Goal: Task Accomplishment & Management: Use online tool/utility

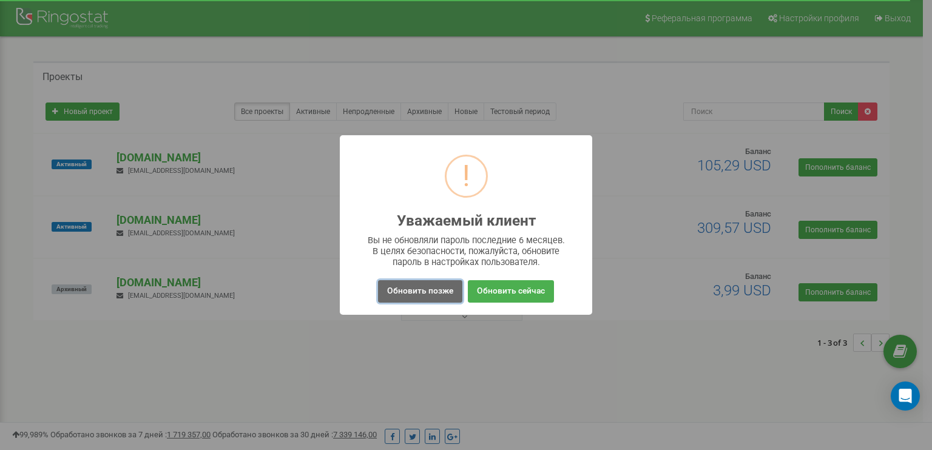
click at [419, 287] on button "Обновить позже" at bounding box center [420, 291] width 84 height 22
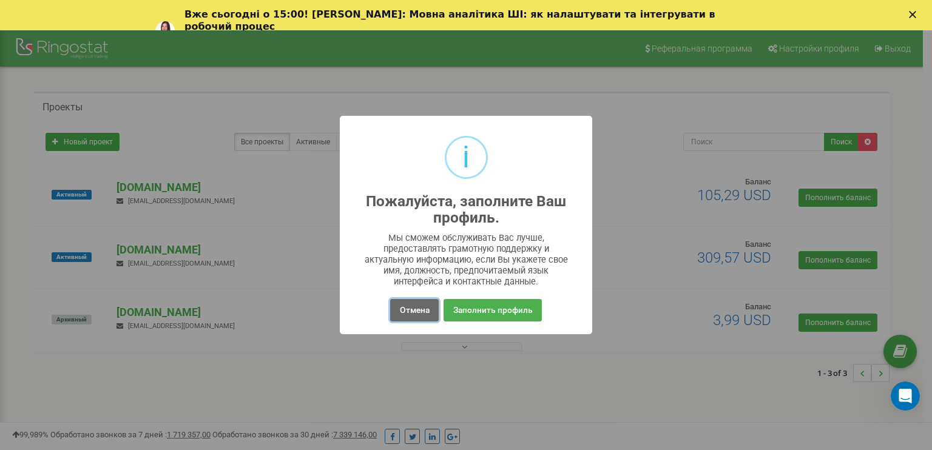
click at [410, 308] on button "Отмена" at bounding box center [414, 310] width 48 height 22
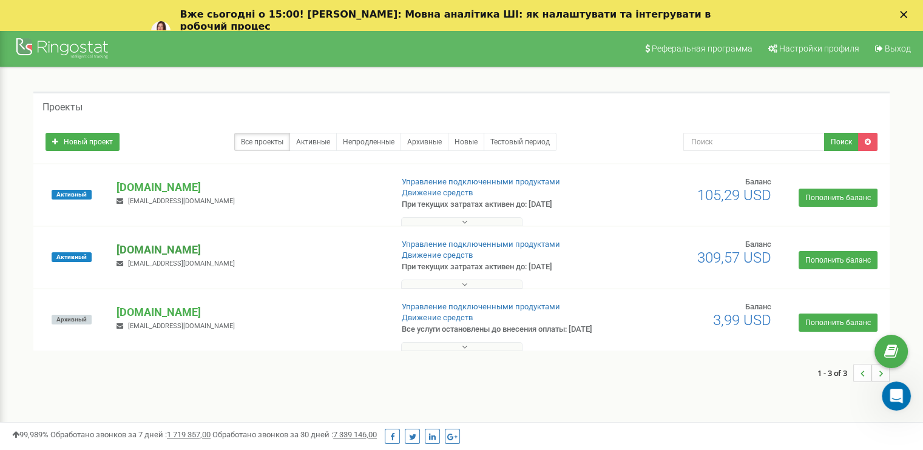
click at [147, 250] on p "[DOMAIN_NAME]" at bounding box center [249, 250] width 265 height 16
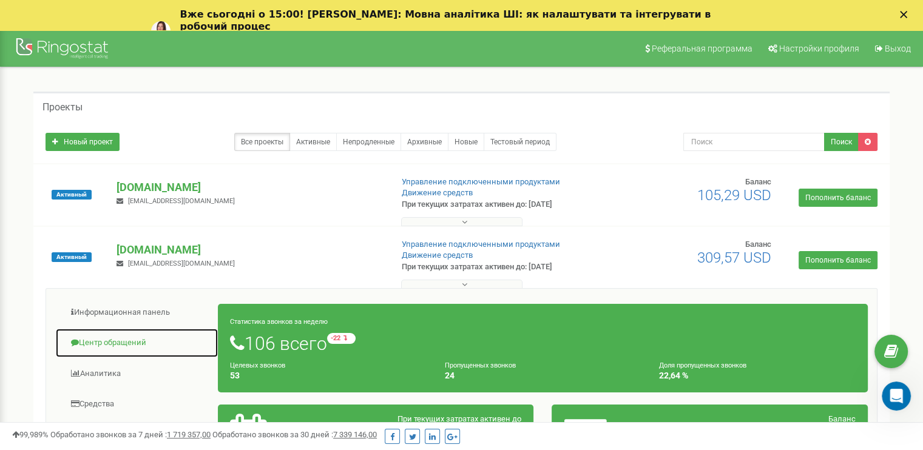
click at [107, 339] on link "Центр обращений" at bounding box center [136, 343] width 163 height 30
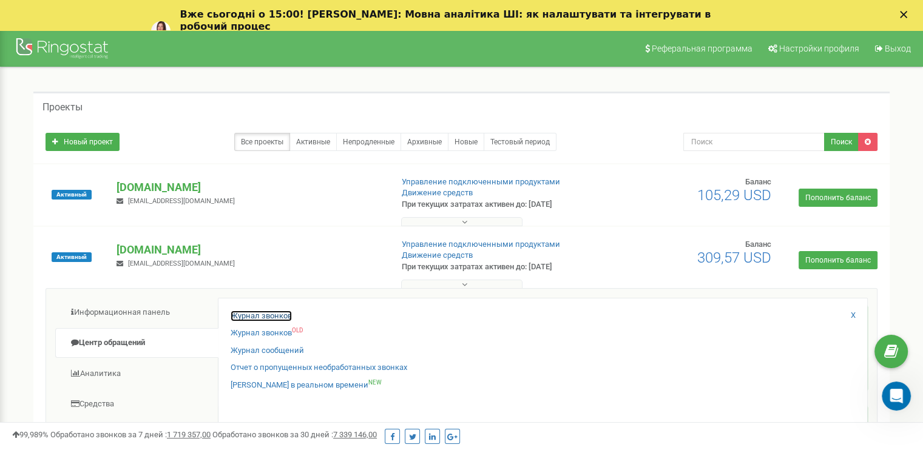
click at [261, 316] on link "Журнал звонков" at bounding box center [261, 317] width 61 height 12
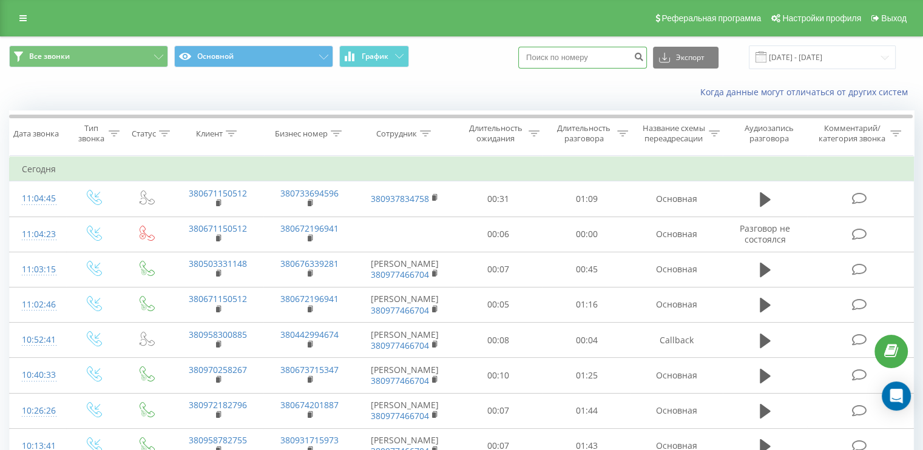
click at [594, 59] on input at bounding box center [582, 58] width 129 height 22
type input "3348"
click at [644, 55] on icon "submit" at bounding box center [639, 55] width 10 height 7
